Goal: Find specific page/section: Find specific page/section

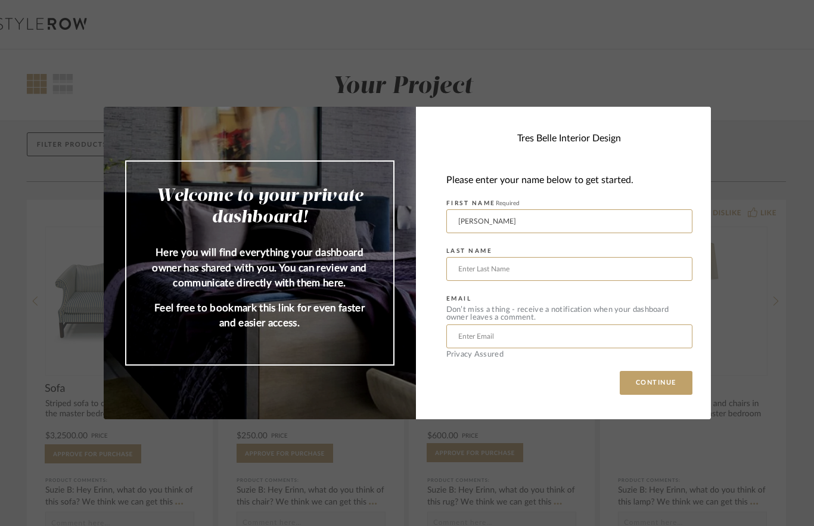
type input "[PERSON_NAME]"
click at [539, 270] on input "text" at bounding box center [569, 269] width 246 height 24
type input "[PERSON_NAME]"
click at [523, 338] on input "text" at bounding box center [569, 336] width 246 height 24
type input "[EMAIL_ADDRESS][DOMAIN_NAME]"
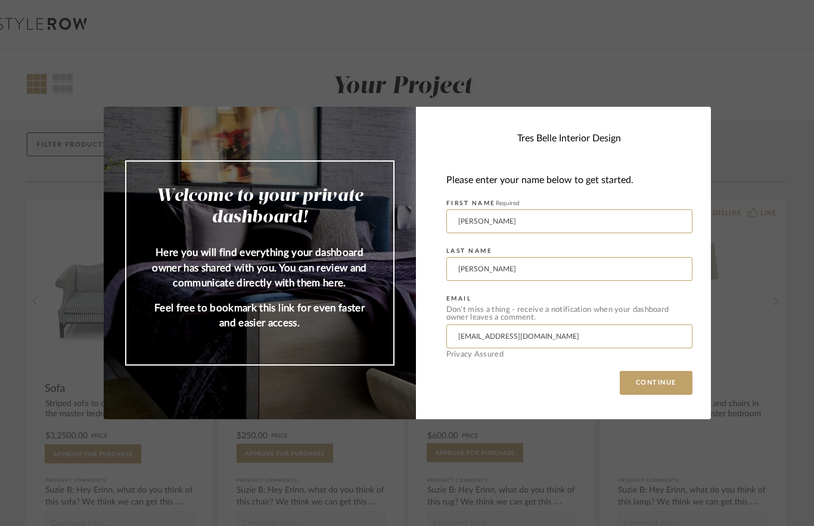
click at [658, 386] on button "CONTINUE" at bounding box center [656, 383] width 73 height 24
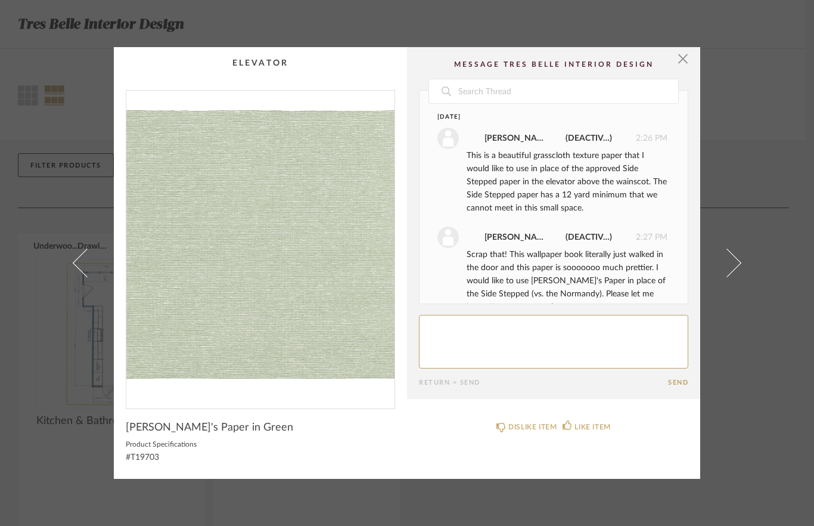
scroll to position [221, 0]
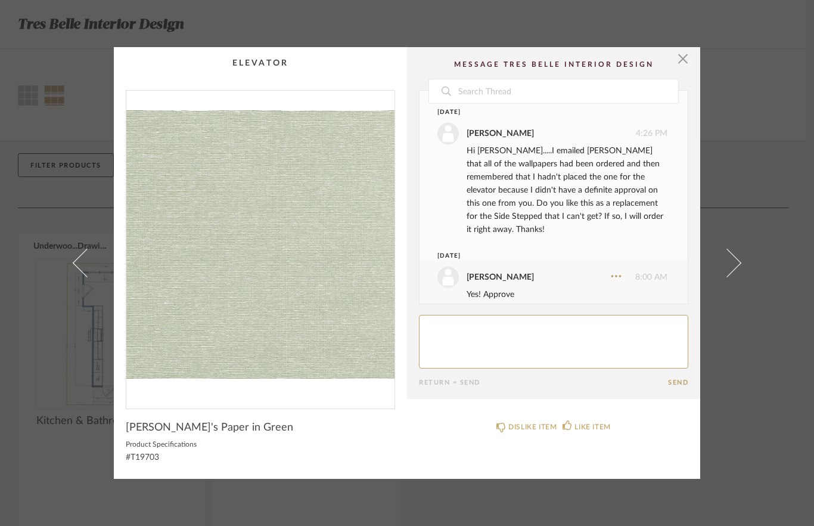
click at [687, 61] on span "button" at bounding box center [683, 59] width 24 height 24
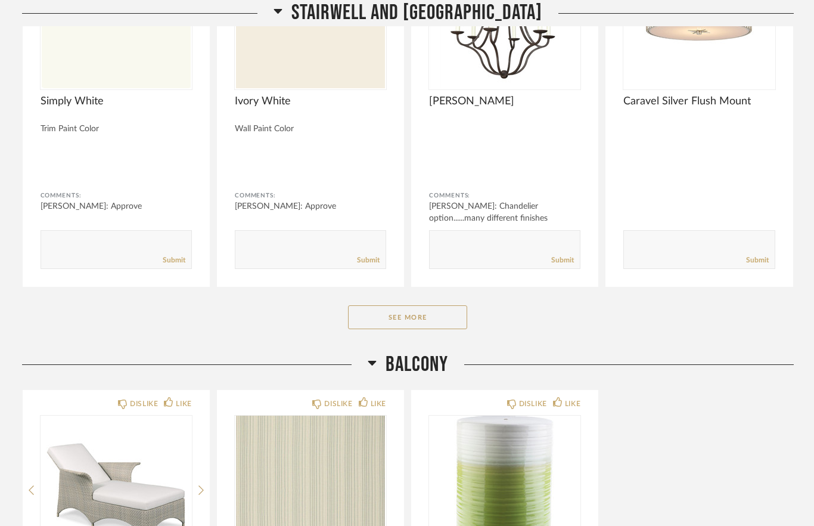
scroll to position [6186, 0]
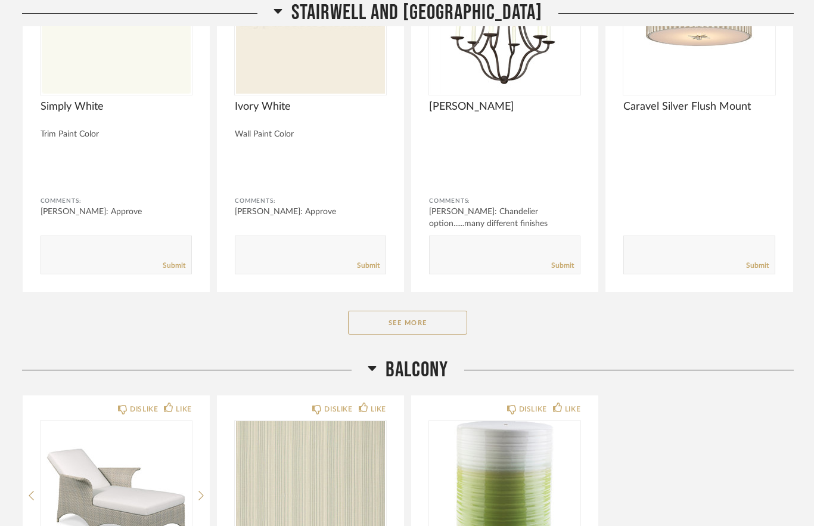
click at [430, 340] on div "Stairwell and Upper Landing DISLIKE LIKE Simply White Trim Paint Color Comments…" at bounding box center [408, 118] width 772 height 476
click at [451, 330] on button "See More" at bounding box center [407, 323] width 119 height 24
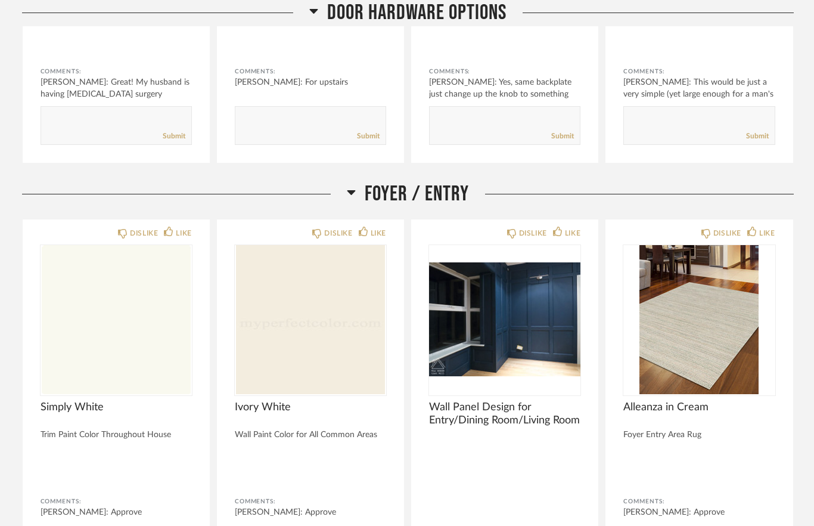
scroll to position [1292, 0]
